Goal: Task Accomplishment & Management: Manage account settings

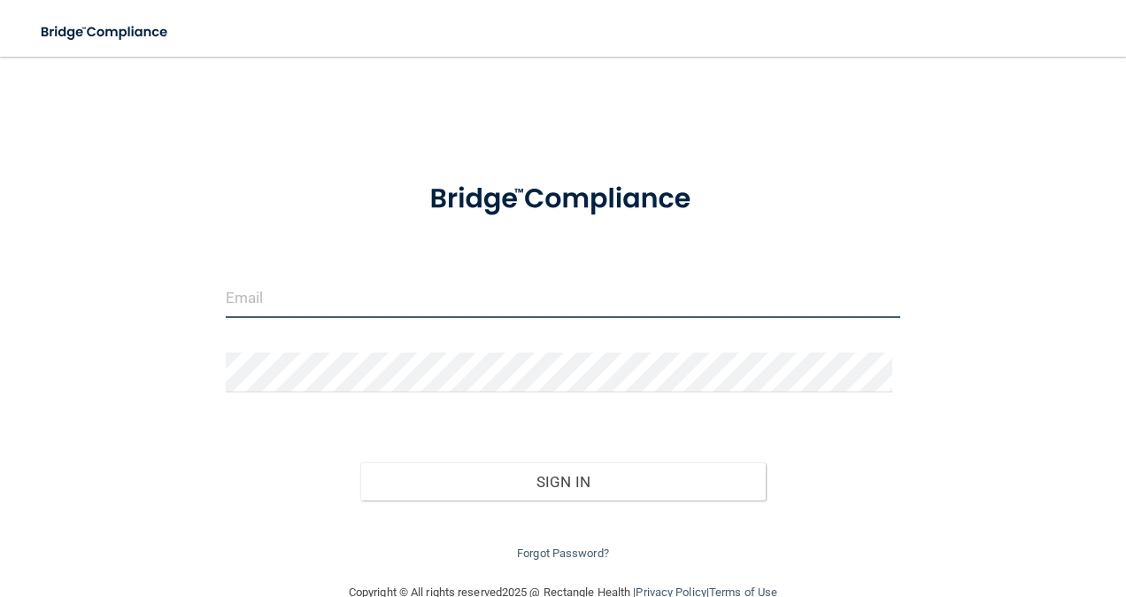
click at [358, 290] on input "email" at bounding box center [563, 298] width 675 height 40
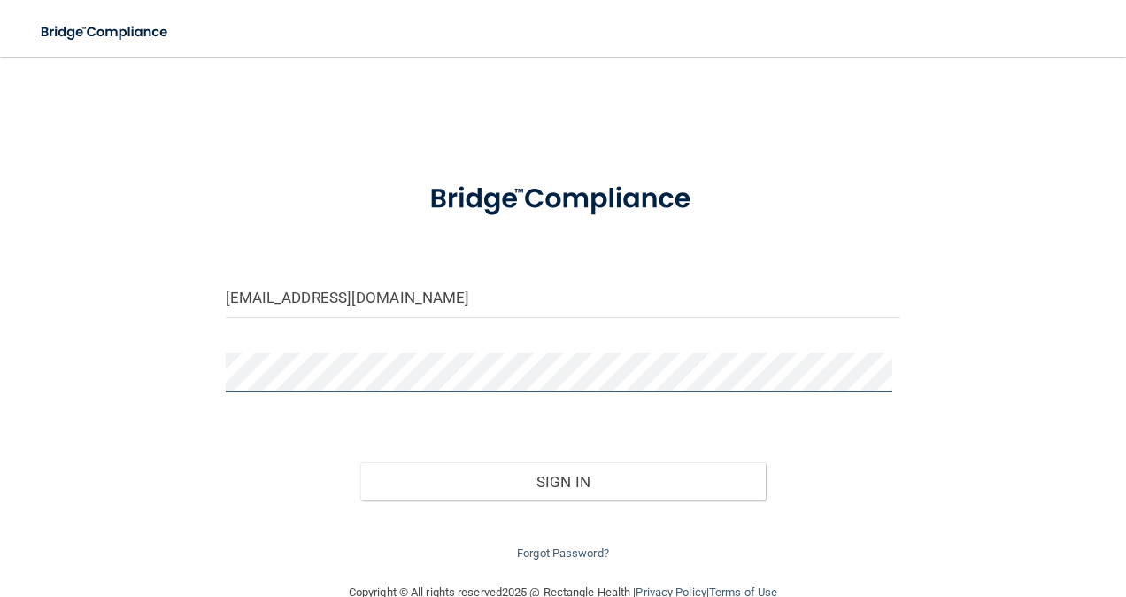
click at [360, 462] on button "Sign In" at bounding box center [562, 481] width 405 height 39
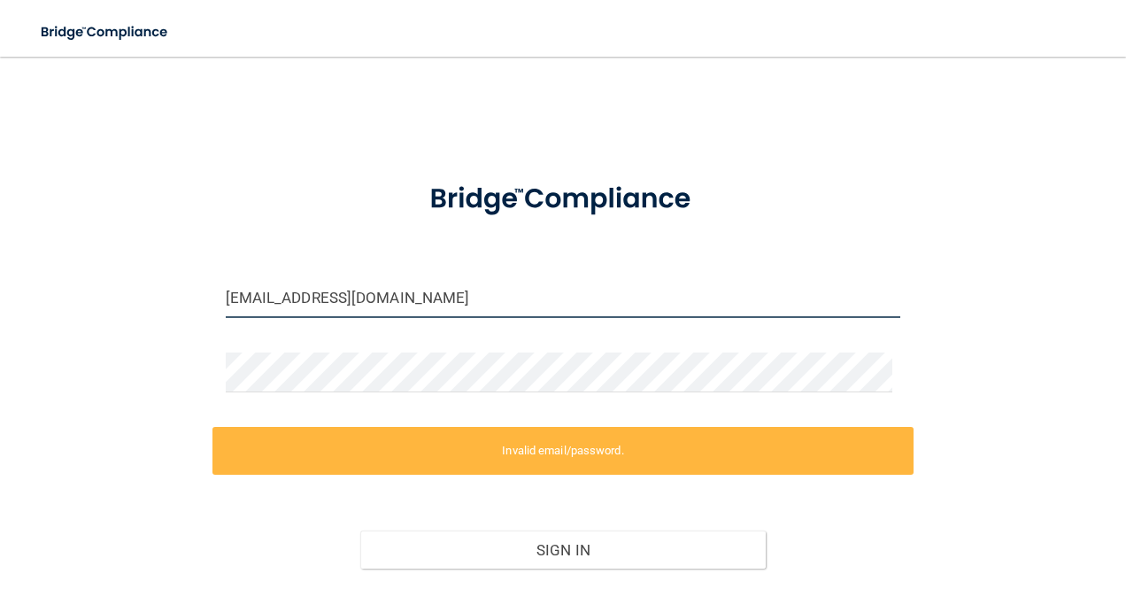
click at [428, 295] on input "[EMAIL_ADDRESS][DOMAIN_NAME]" at bounding box center [563, 298] width 675 height 40
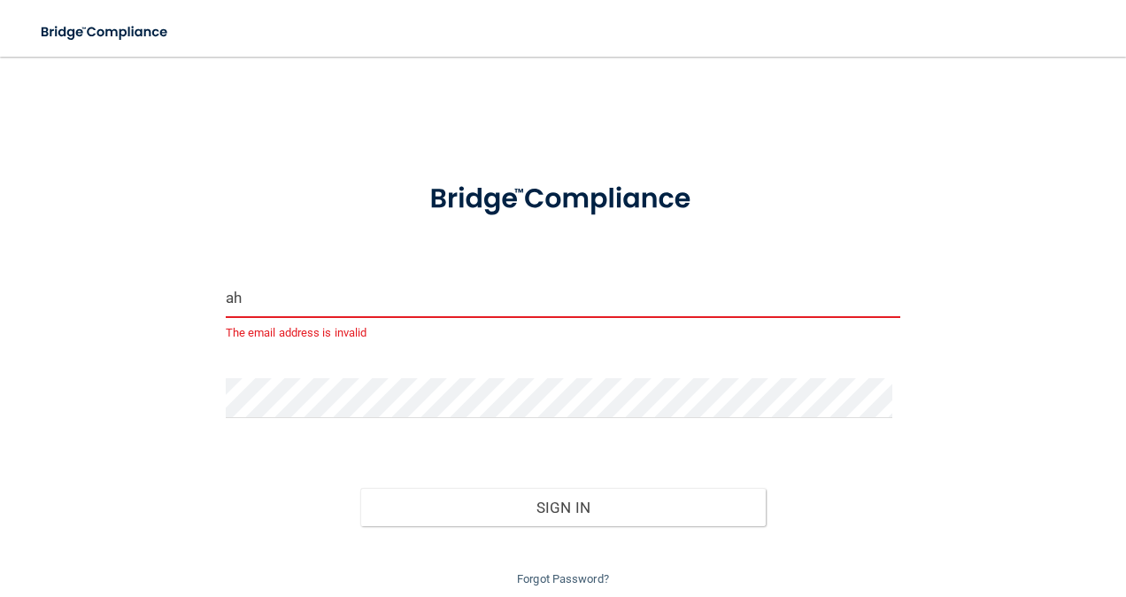
type input "a"
type input "aliciahenry"
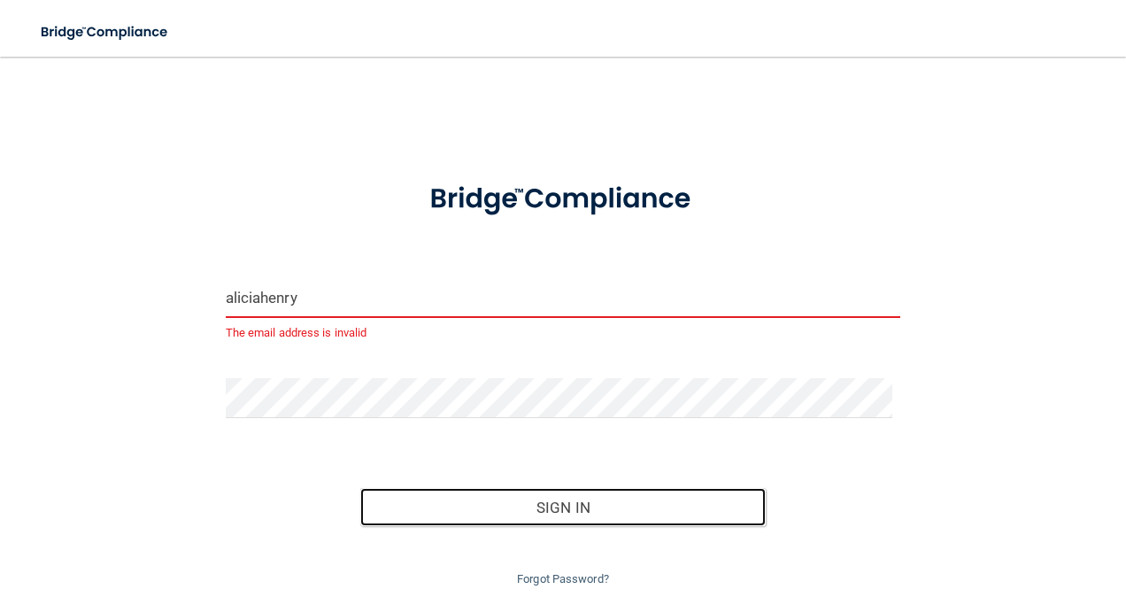
click at [360, 488] on button "Sign In" at bounding box center [562, 507] width 405 height 39
click at [545, 490] on button "Sign In" at bounding box center [562, 507] width 405 height 39
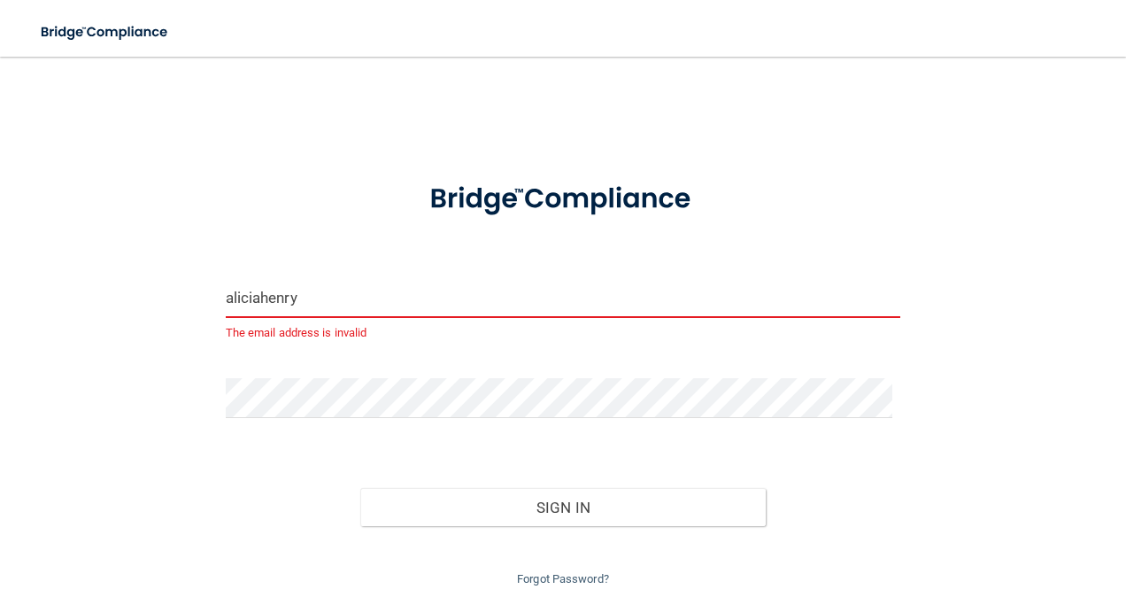
click at [320, 294] on input "aliciahenry" at bounding box center [563, 298] width 675 height 40
type input "a"
type input "[EMAIL_ADDRESS][DOMAIN_NAME]"
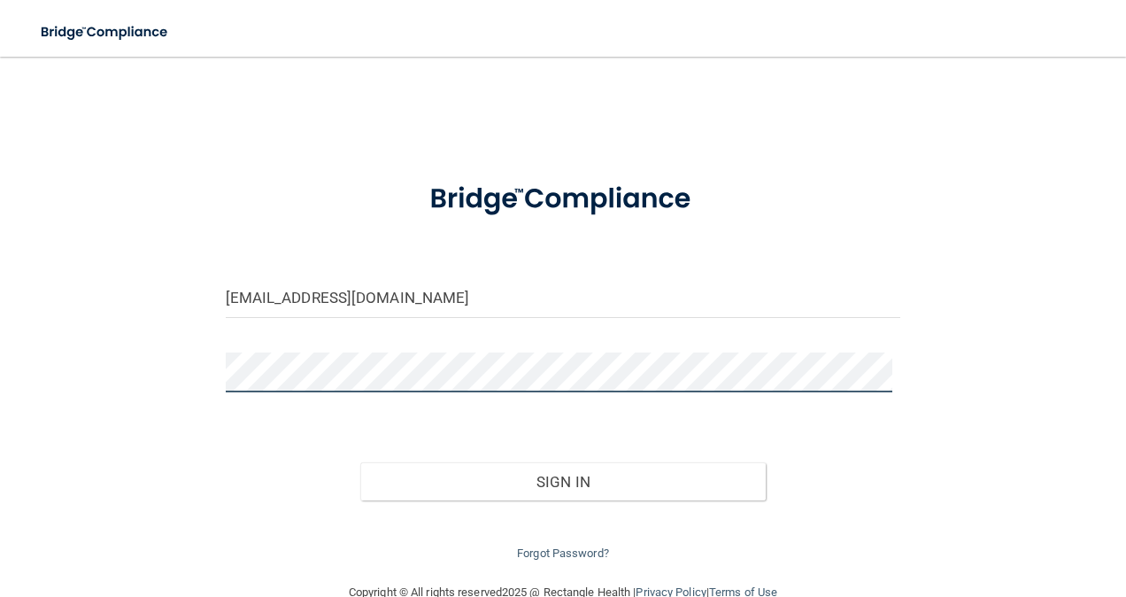
click at [360, 462] on button "Sign In" at bounding box center [562, 481] width 405 height 39
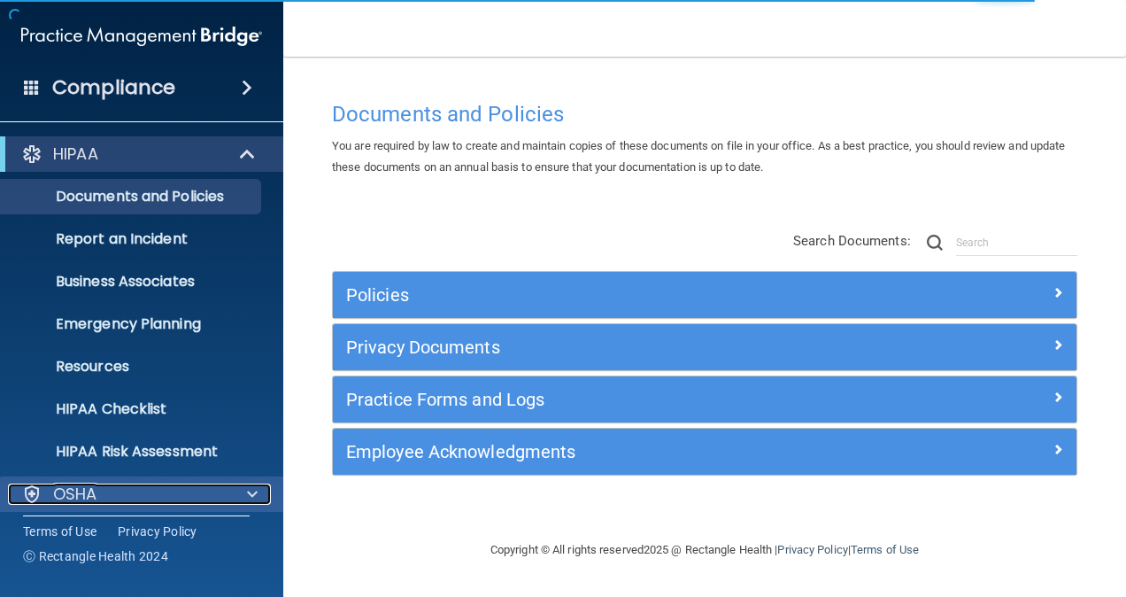
click at [168, 496] on div "OSHA" at bounding box center [118, 493] width 220 height 21
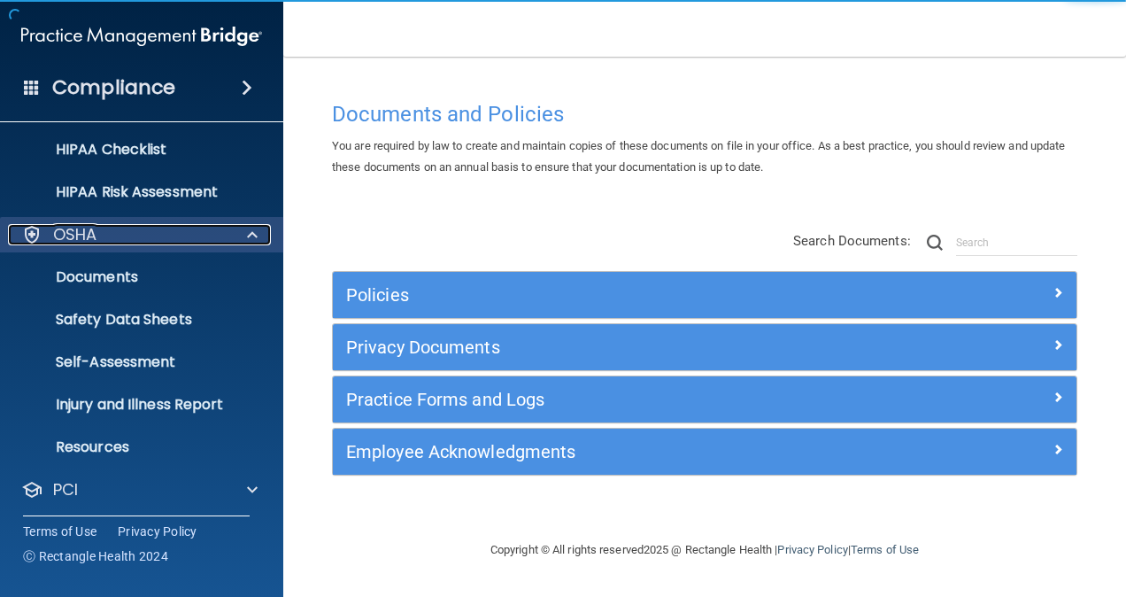
scroll to position [350, 0]
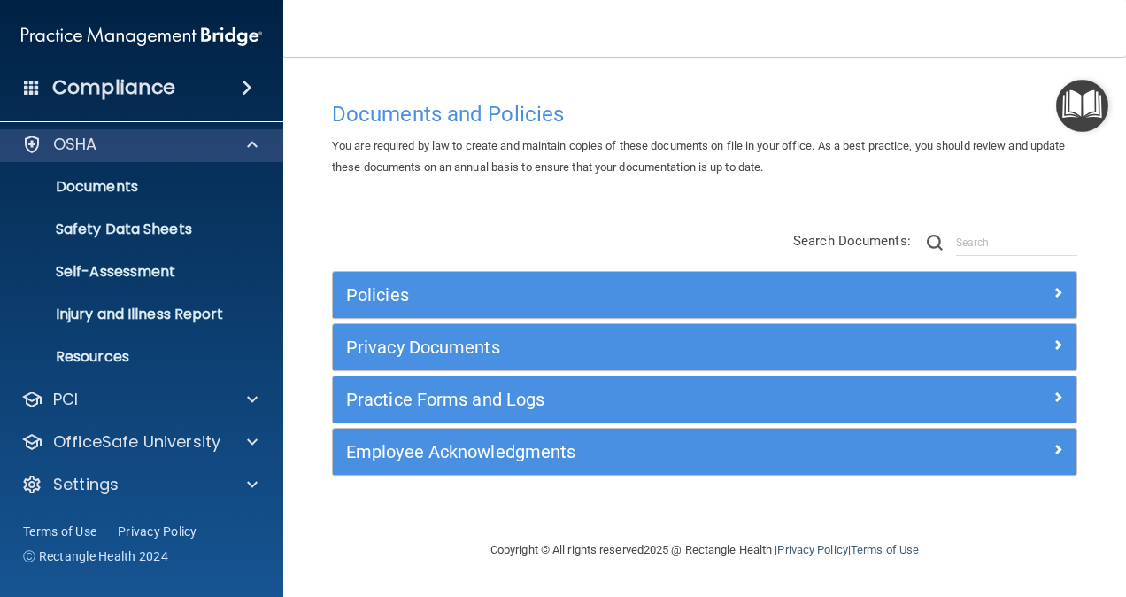
click at [168, 496] on div "Settings" at bounding box center [142, 484] width 284 height 35
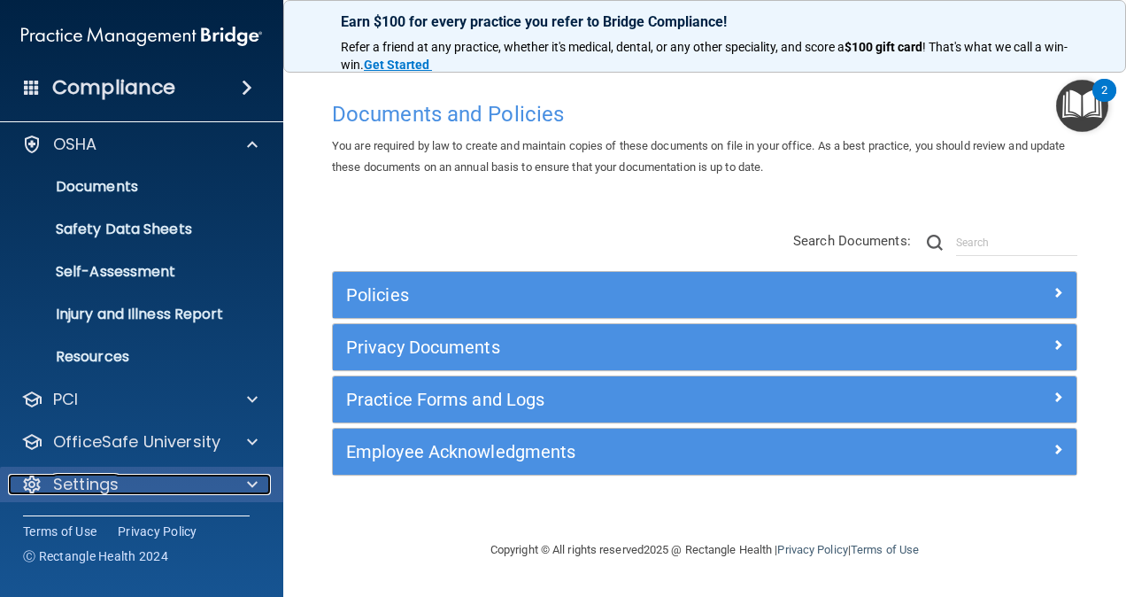
click at [253, 482] on span at bounding box center [252, 484] width 11 height 21
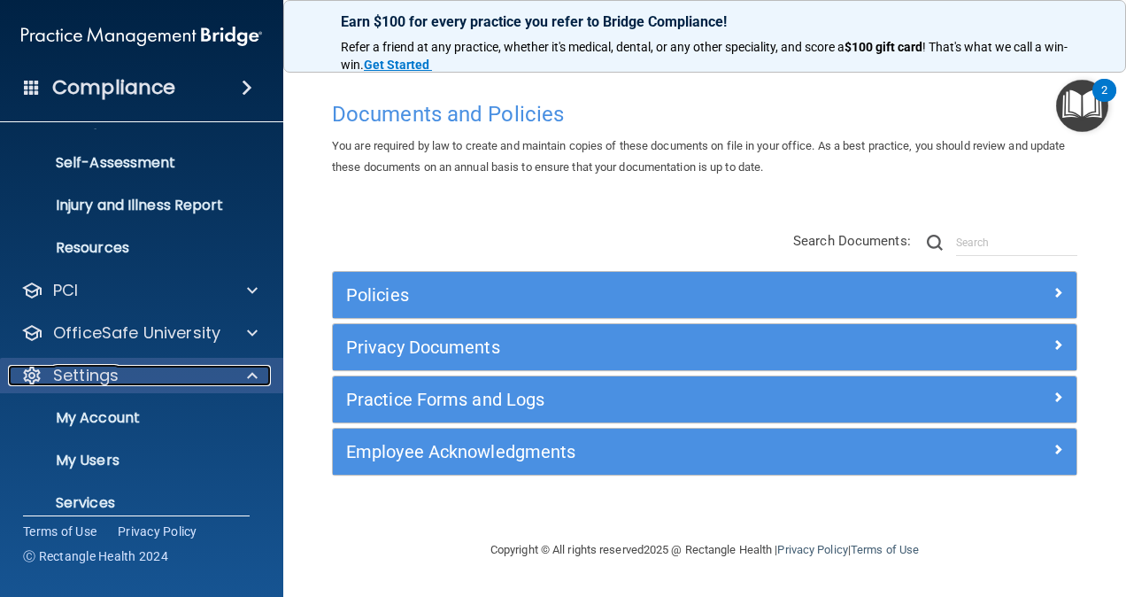
scroll to position [520, 0]
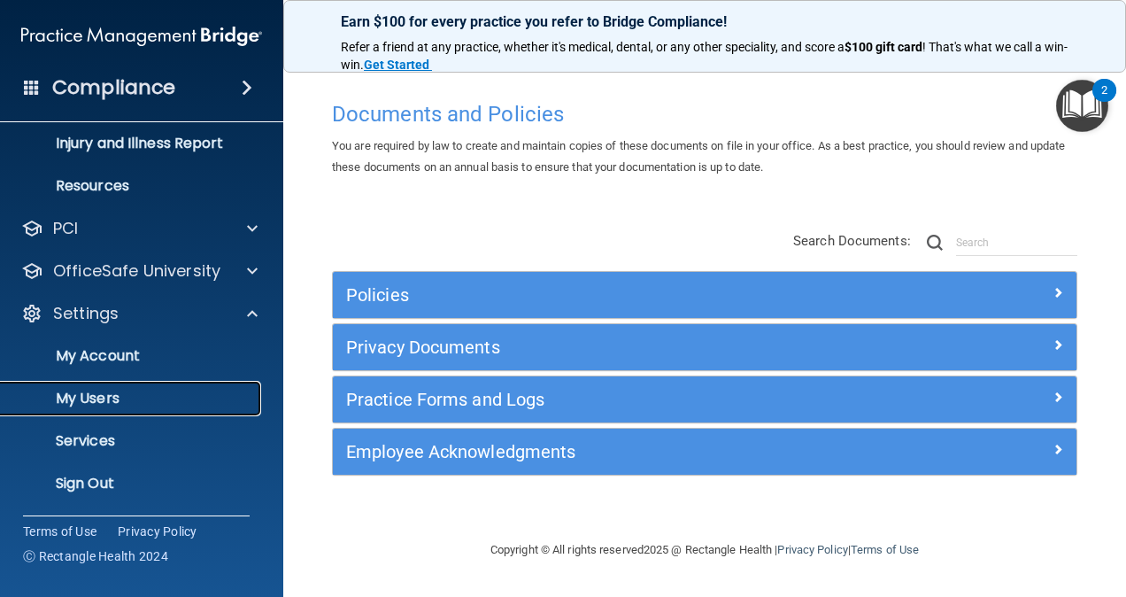
click at [99, 407] on p "My Users" at bounding box center [133, 399] width 242 height 18
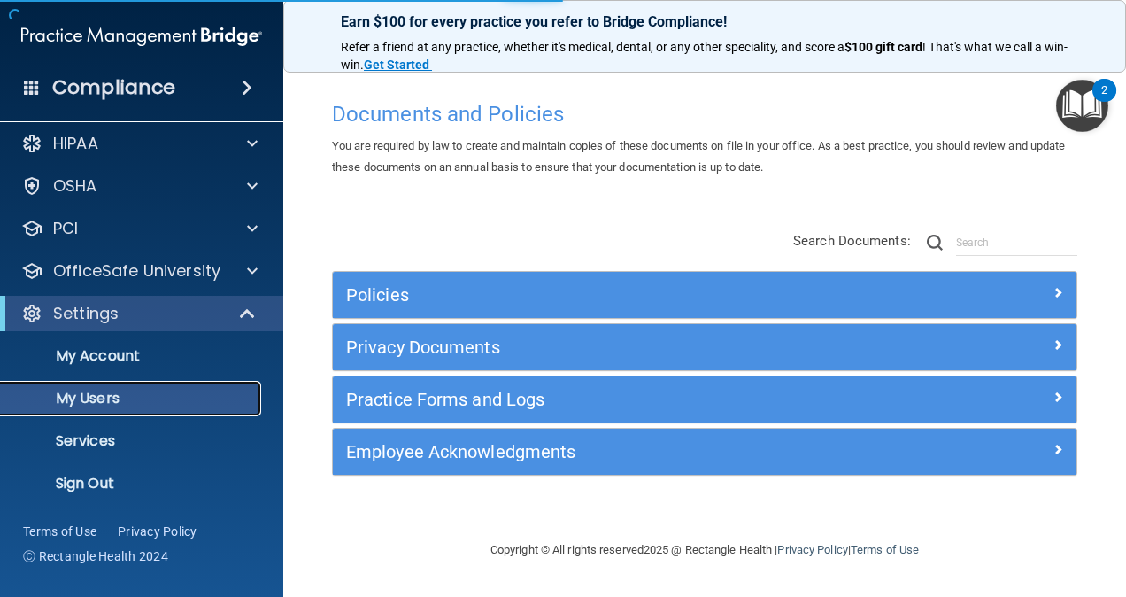
scroll to position [11, 0]
select select "20"
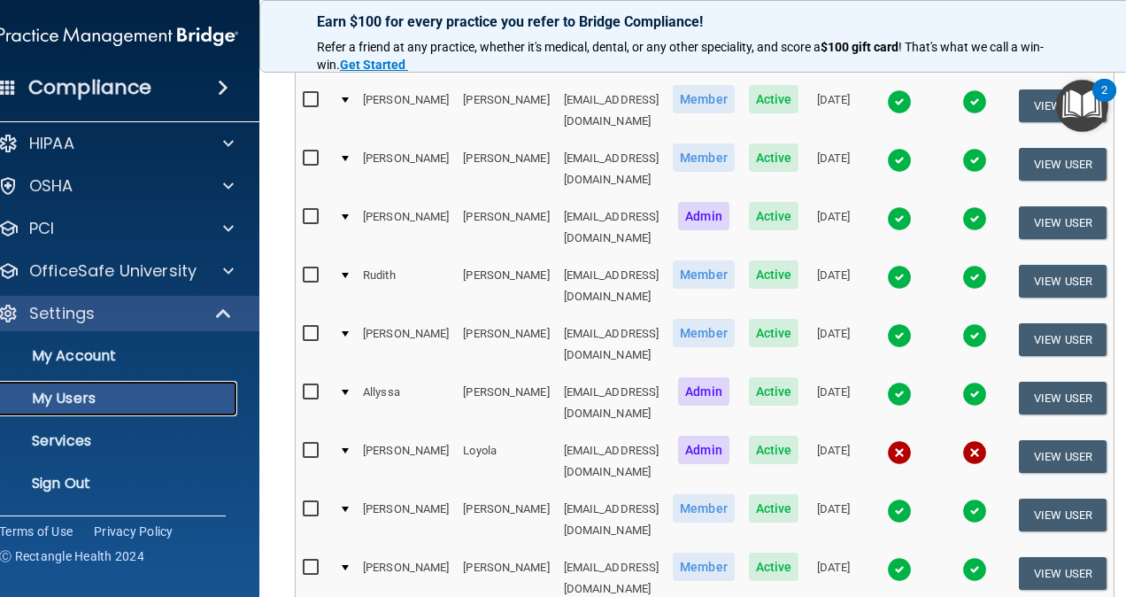
scroll to position [400, 0]
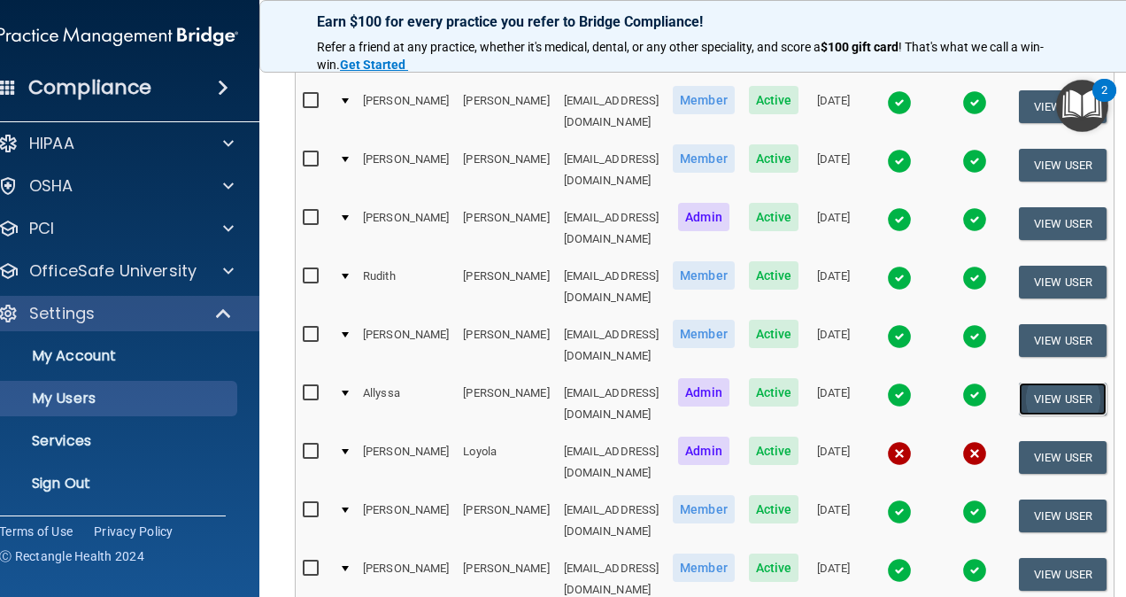
click at [1057, 382] on button "View User" at bounding box center [1063, 398] width 88 height 33
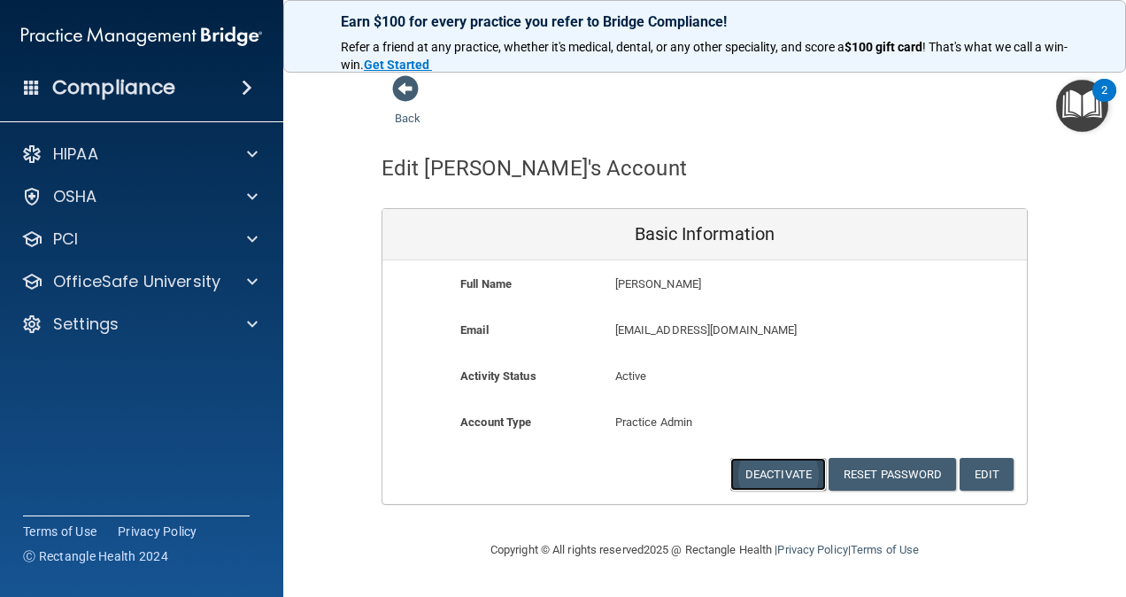
click at [788, 469] on button "Deactivate" at bounding box center [778, 474] width 96 height 33
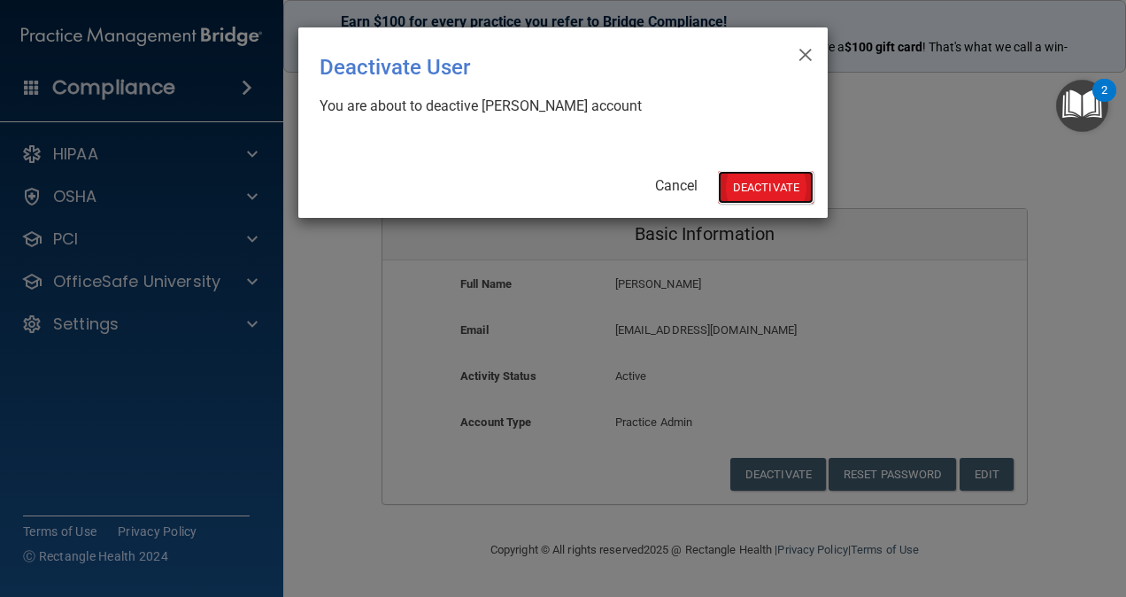
click at [787, 181] on button "Deactivate" at bounding box center [766, 187] width 96 height 33
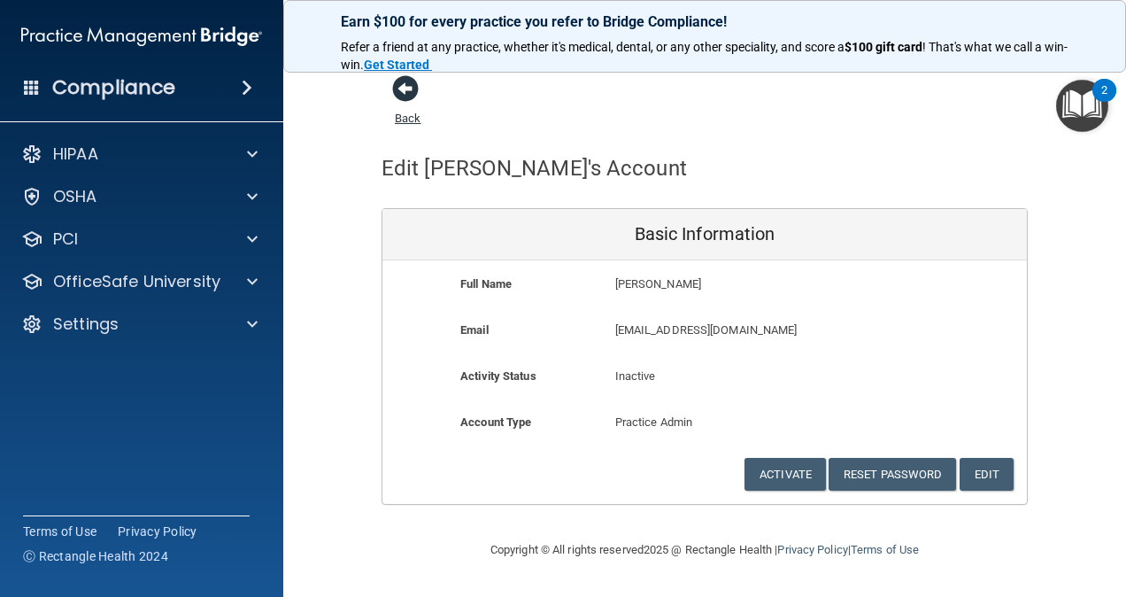
click at [407, 93] on span at bounding box center [405, 88] width 27 height 27
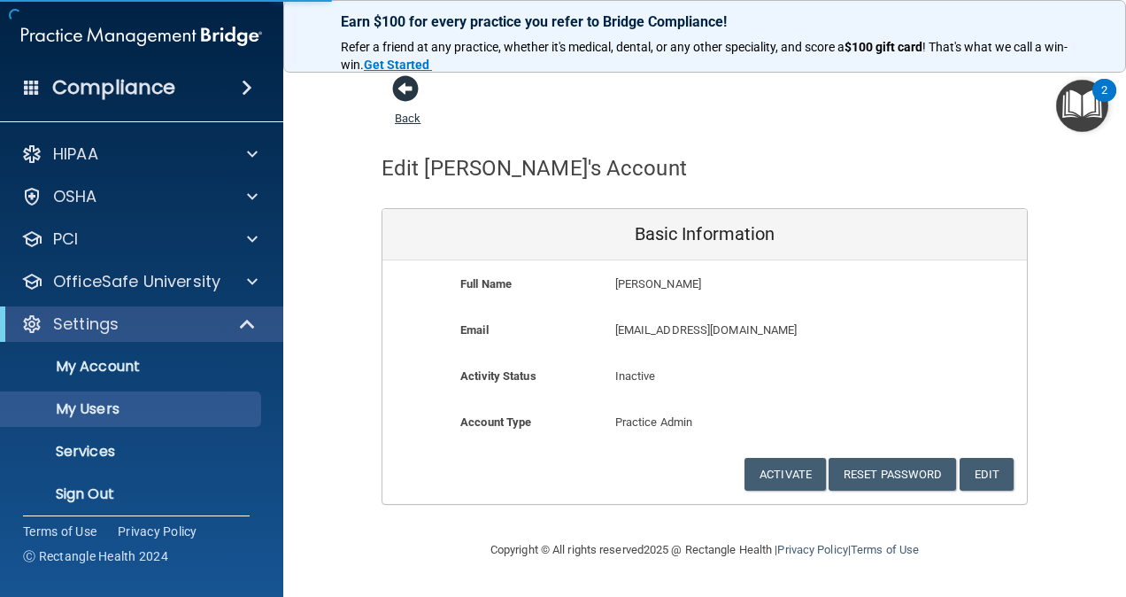
select select "20"
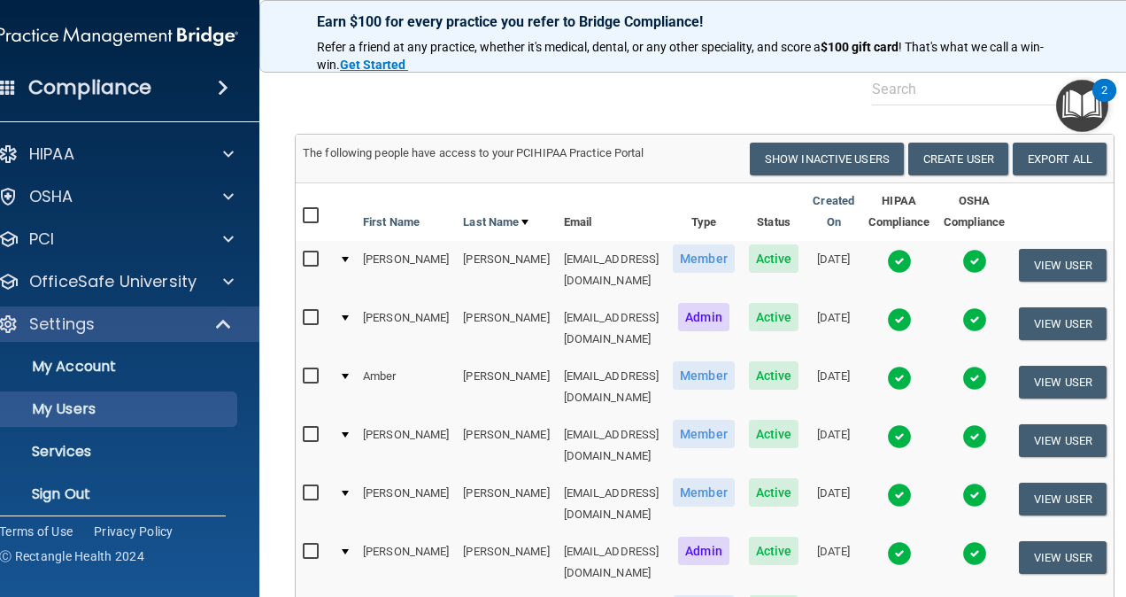
scroll to position [67, 0]
click at [962, 159] on button "Create User" at bounding box center [958, 158] width 100 height 33
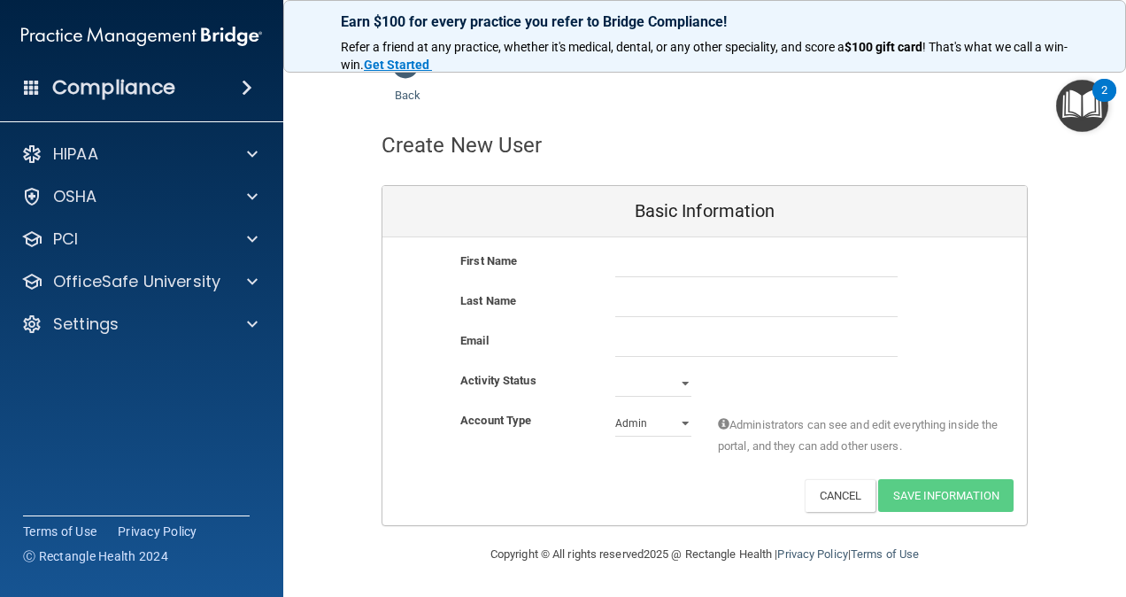
scroll to position [21, 0]
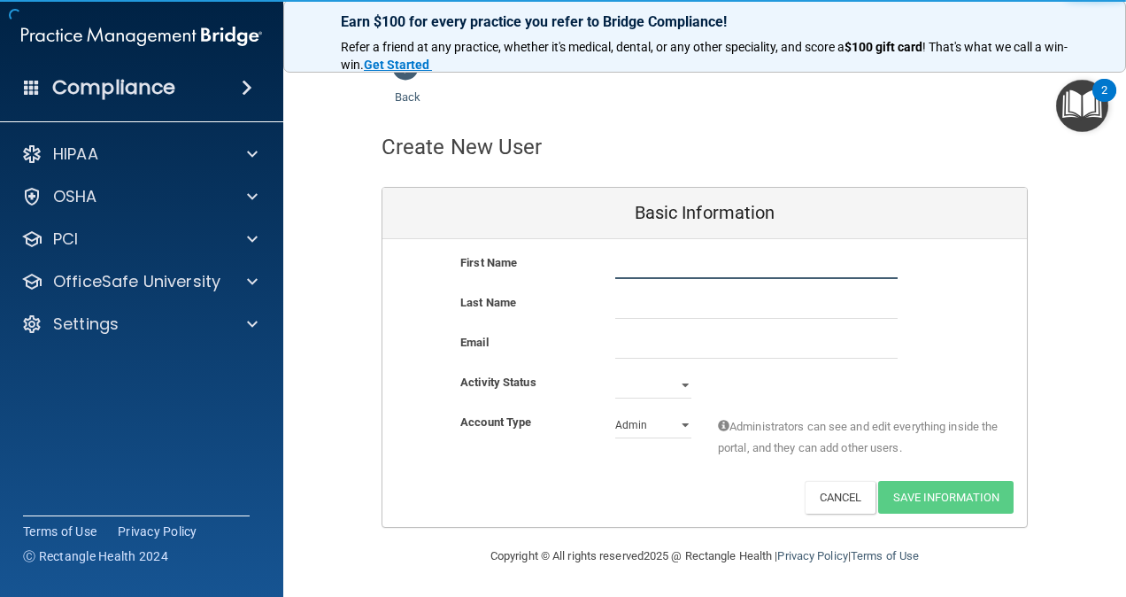
click at [644, 263] on input "text" at bounding box center [756, 265] width 282 height 27
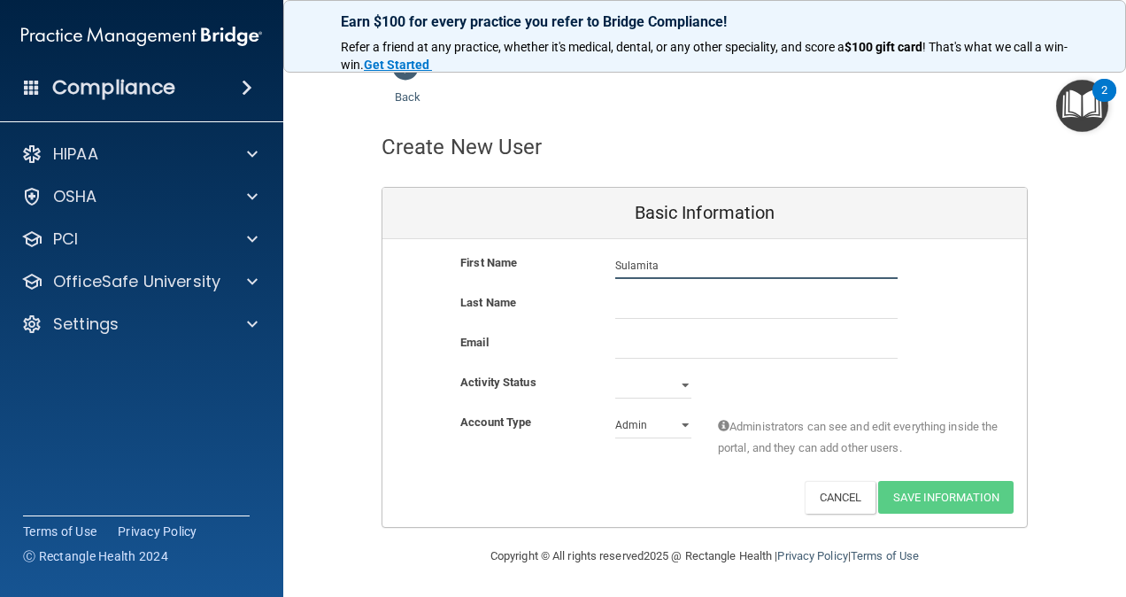
type input "Sulamita"
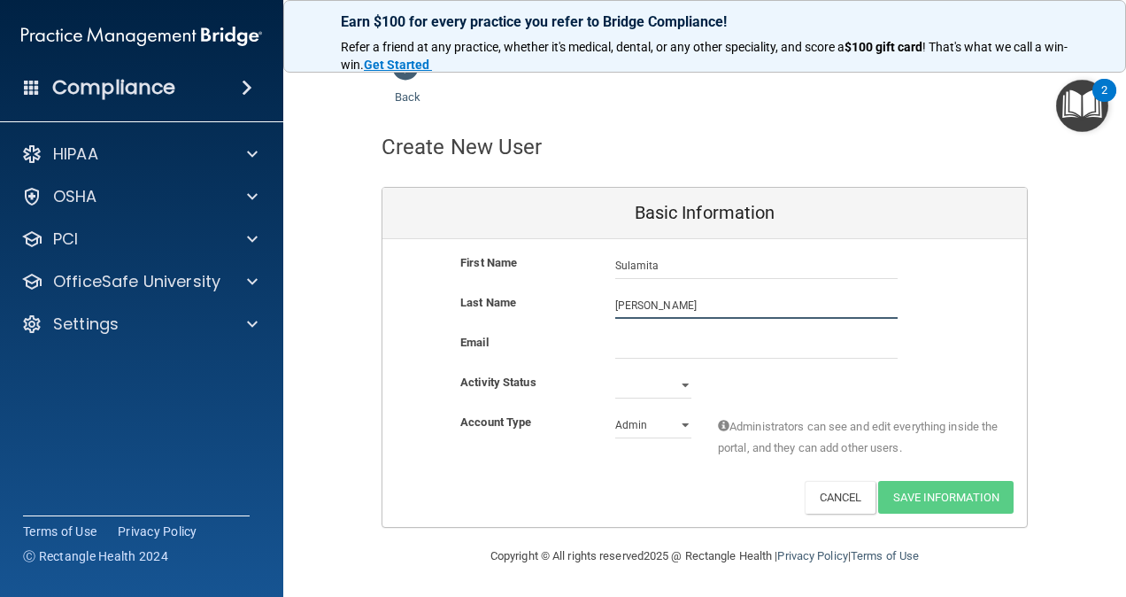
type input "Sosa"
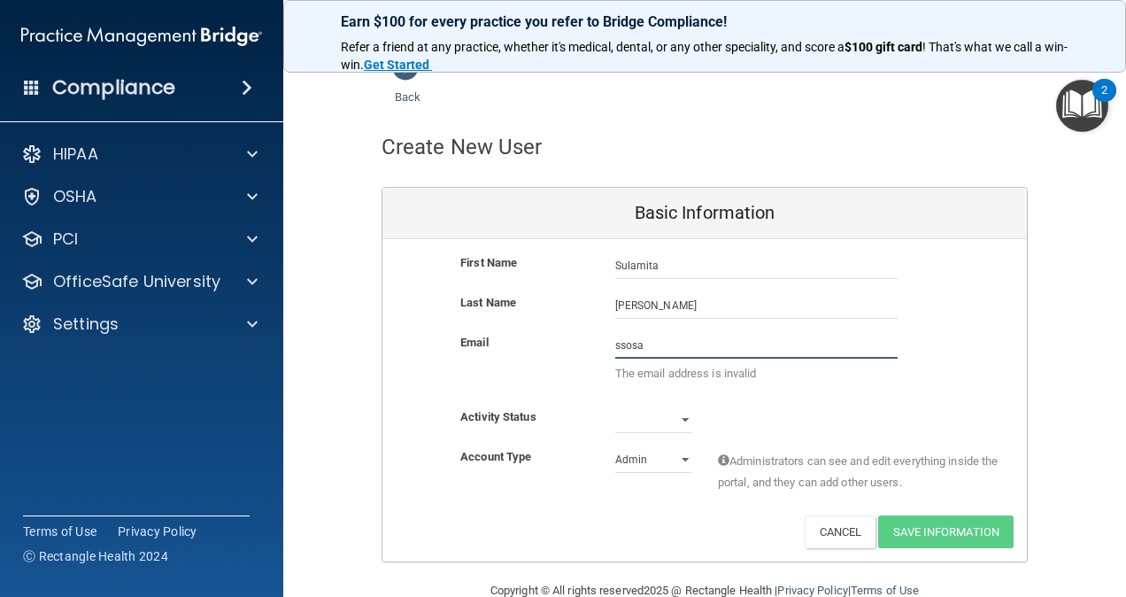
type input "ssosa@peakretina.com"
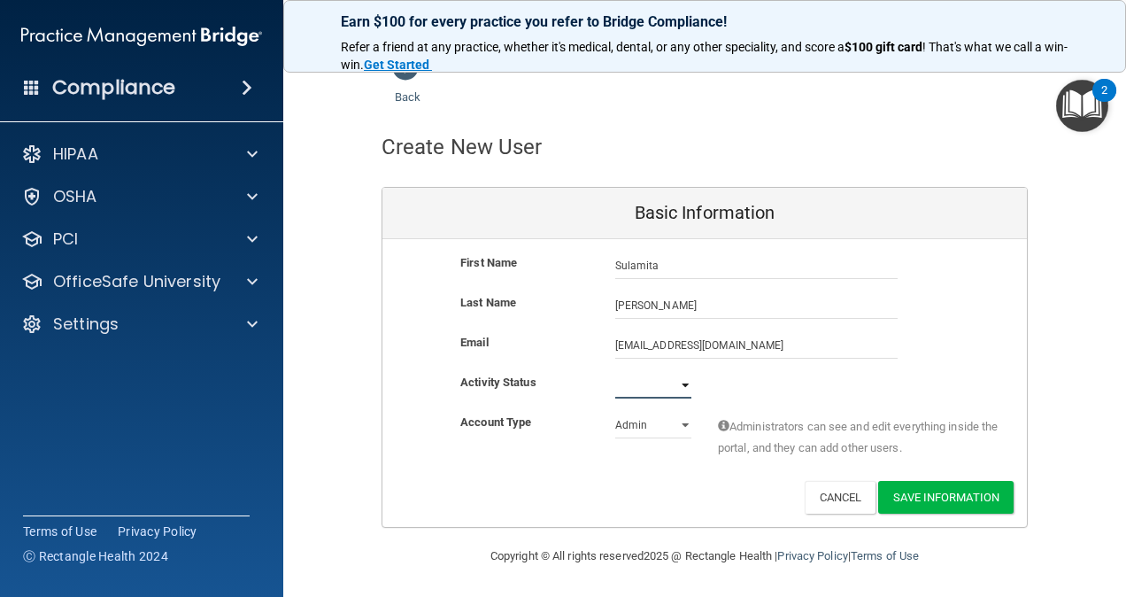
click at [678, 382] on select "Active Inactive" at bounding box center [653, 385] width 76 height 27
select select "active"
click at [615, 372] on select "Active Inactive" at bounding box center [653, 385] width 76 height 27
drag, startPoint x: 638, startPoint y: 428, endPoint x: 613, endPoint y: 405, distance: 35.1
click at [613, 405] on div "Activity Status Active Active Inactive" at bounding box center [704, 392] width 644 height 40
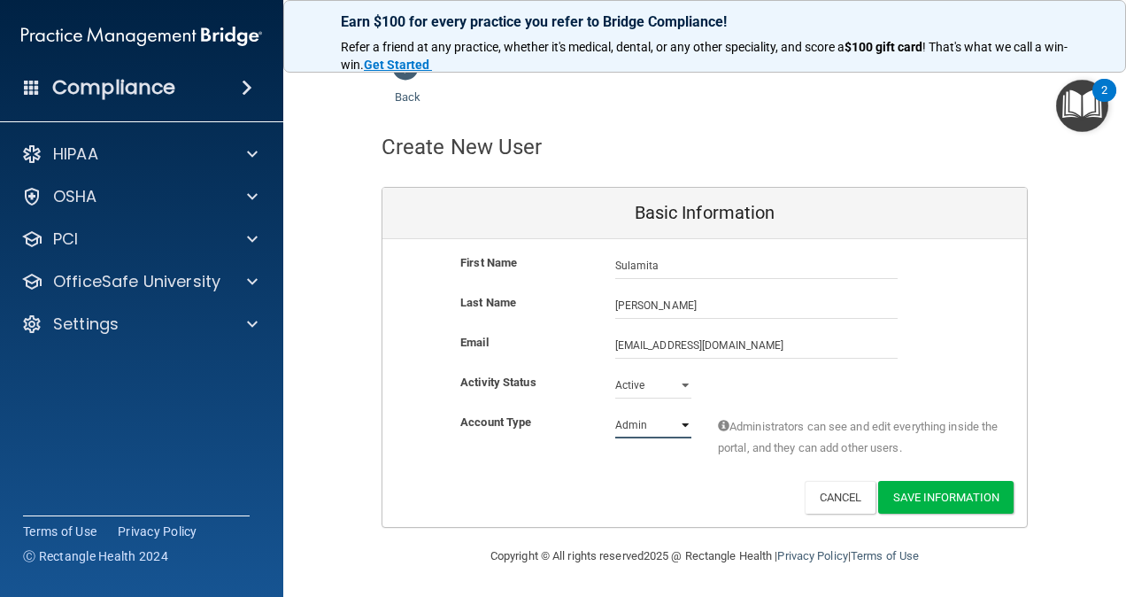
click at [639, 428] on select "Admin Member" at bounding box center [653, 425] width 76 height 27
select select "practice_member"
click at [615, 412] on select "Admin Member" at bounding box center [653, 425] width 76 height 27
click at [925, 496] on button "Save Information" at bounding box center [945, 497] width 135 height 33
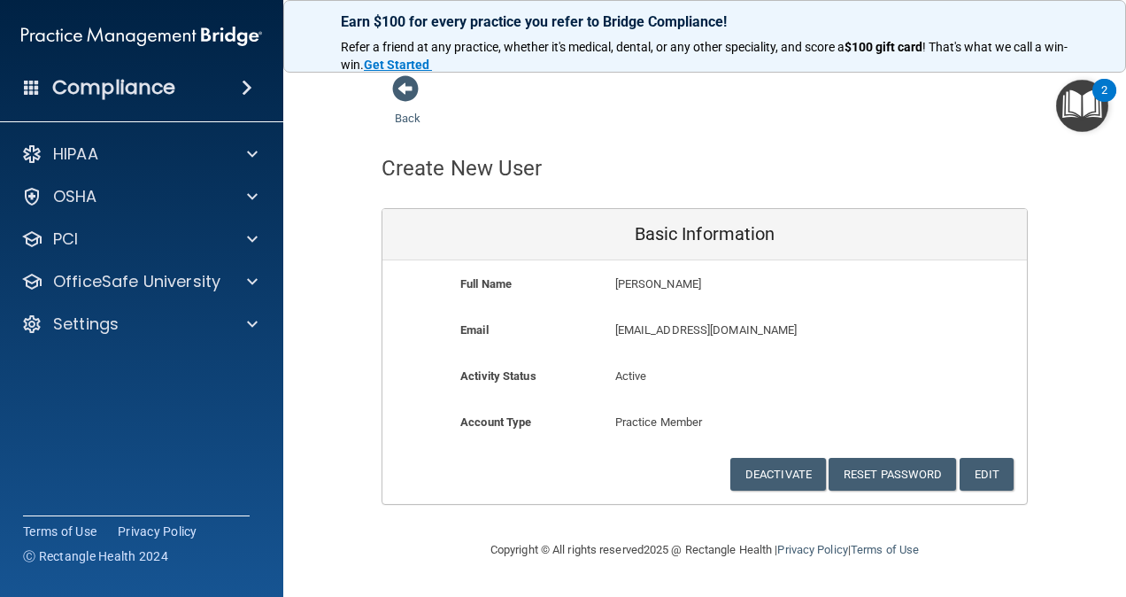
scroll to position [0, 0]
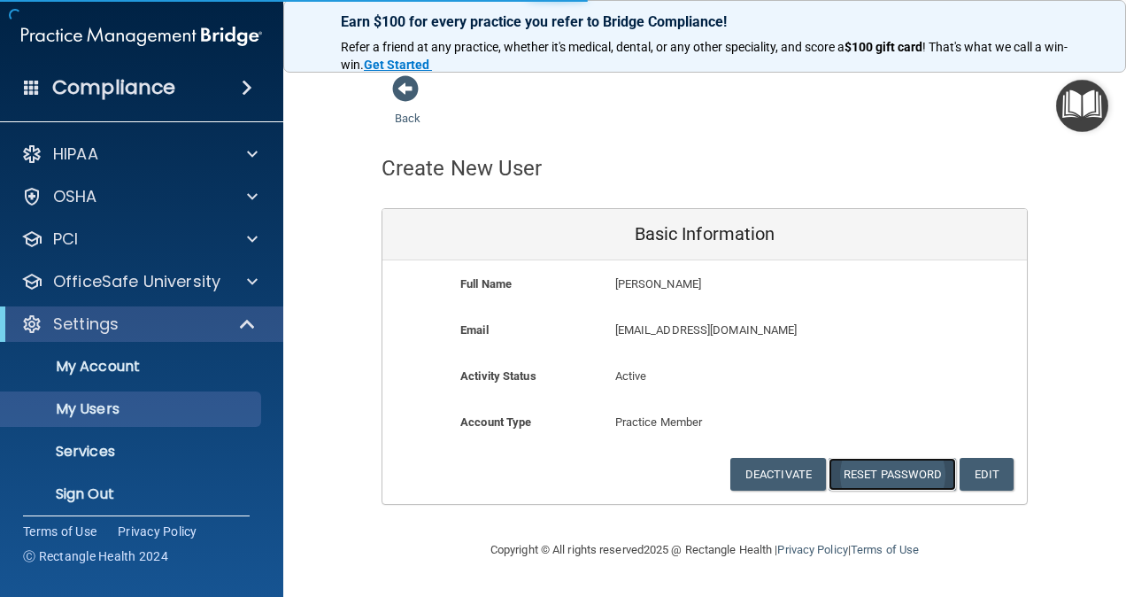
click at [915, 471] on button "Reset Password" at bounding box center [892, 474] width 127 height 33
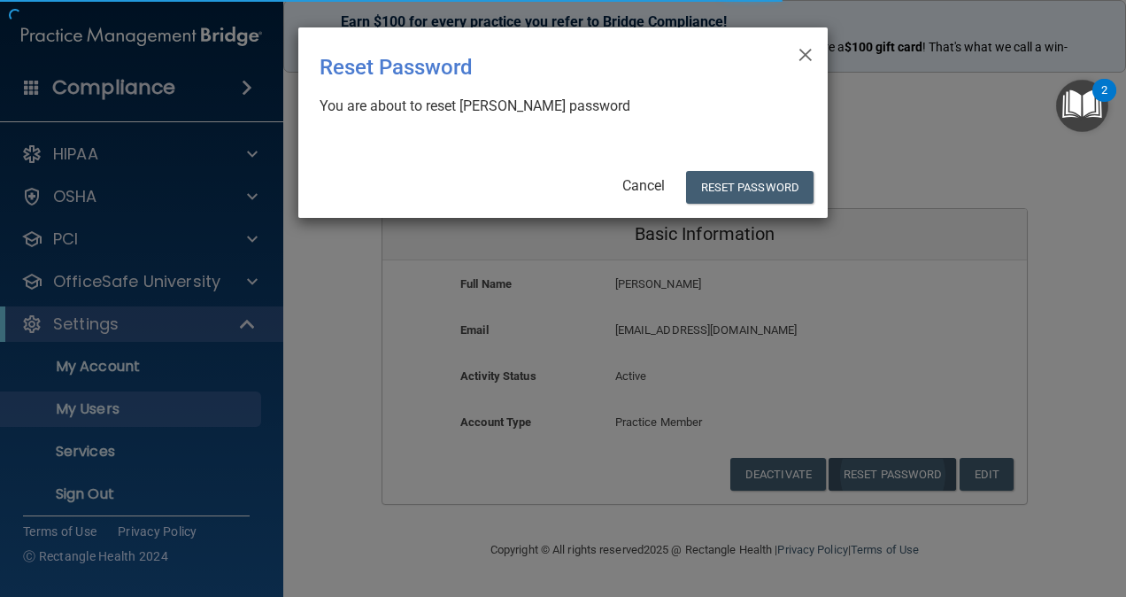
select select "20"
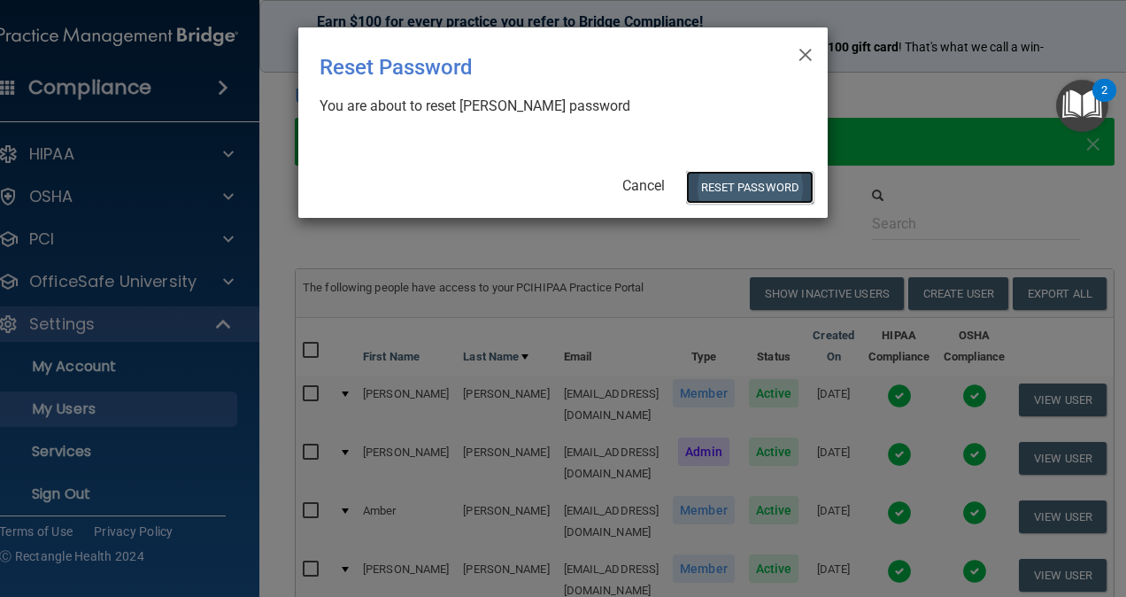
click at [759, 179] on button "Reset Password" at bounding box center [749, 187] width 127 height 33
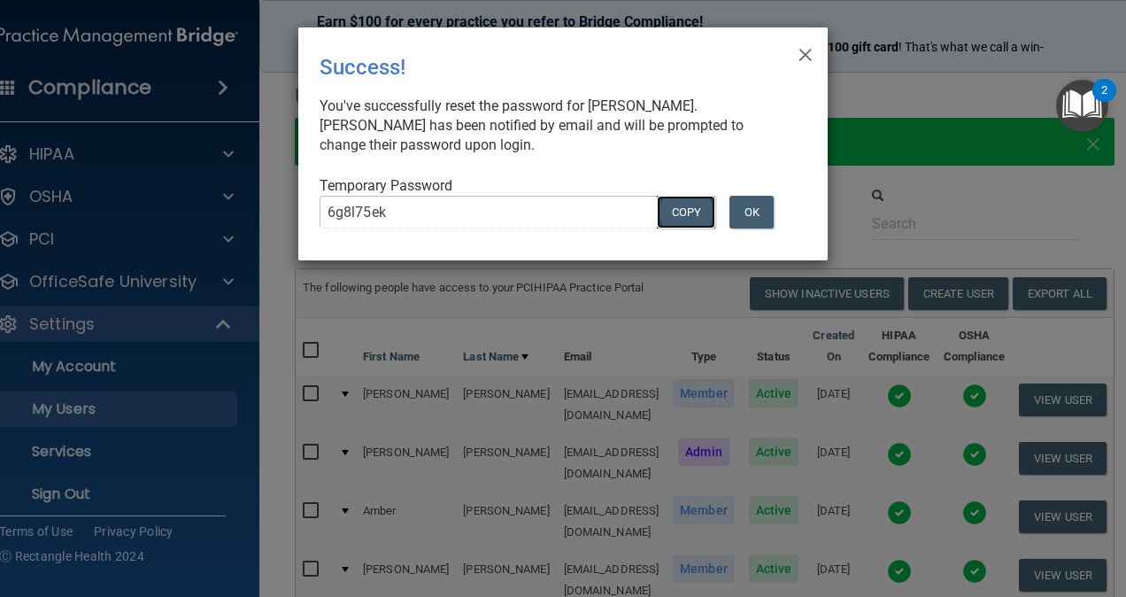
click at [694, 208] on button "COPY" at bounding box center [686, 212] width 58 height 33
click at [749, 217] on button "OK" at bounding box center [751, 212] width 44 height 33
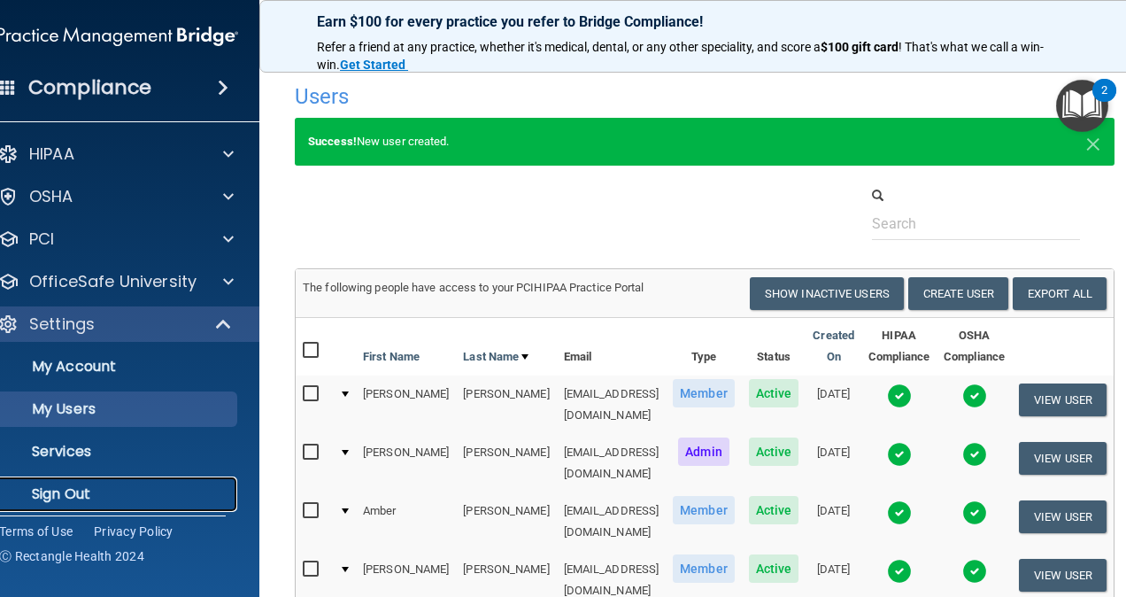
click at [57, 496] on p "Sign Out" at bounding box center [109, 494] width 242 height 18
